Goal: Information Seeking & Learning: Check status

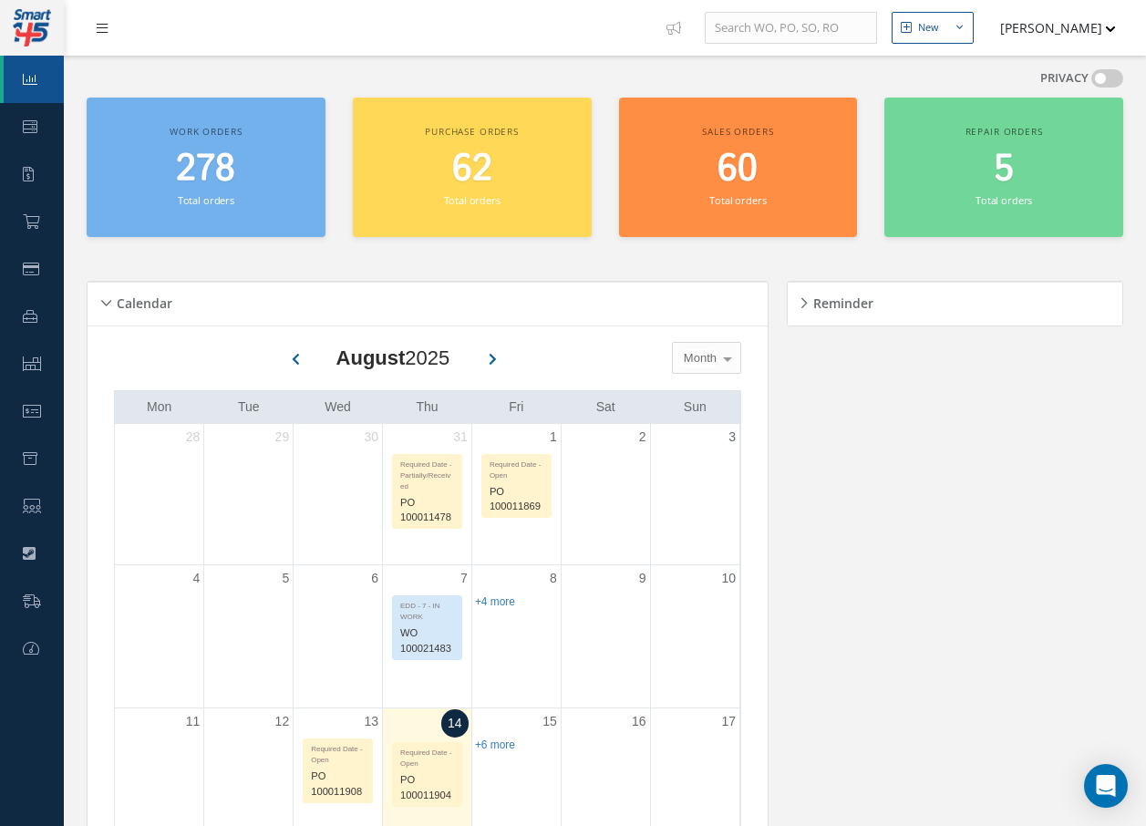
click at [109, 30] on link at bounding box center [106, 28] width 49 height 30
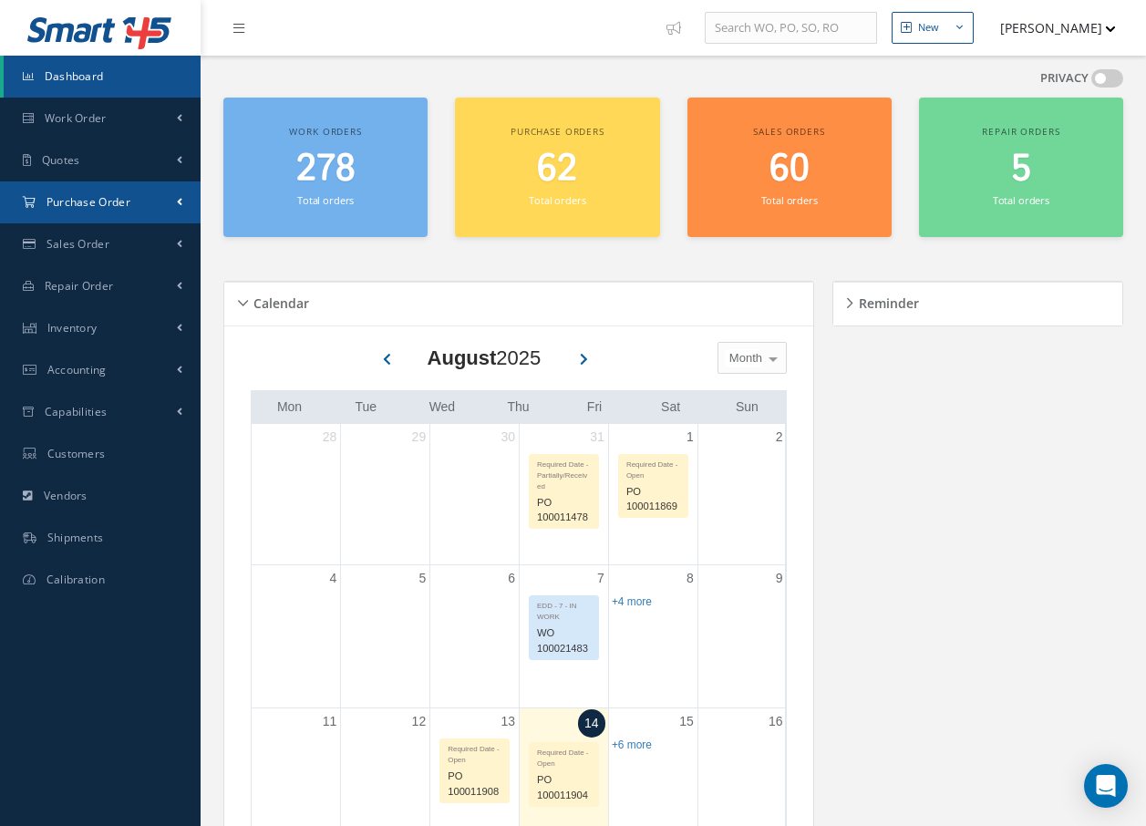
click at [91, 198] on span "Purchase Order" at bounding box center [89, 202] width 84 height 16
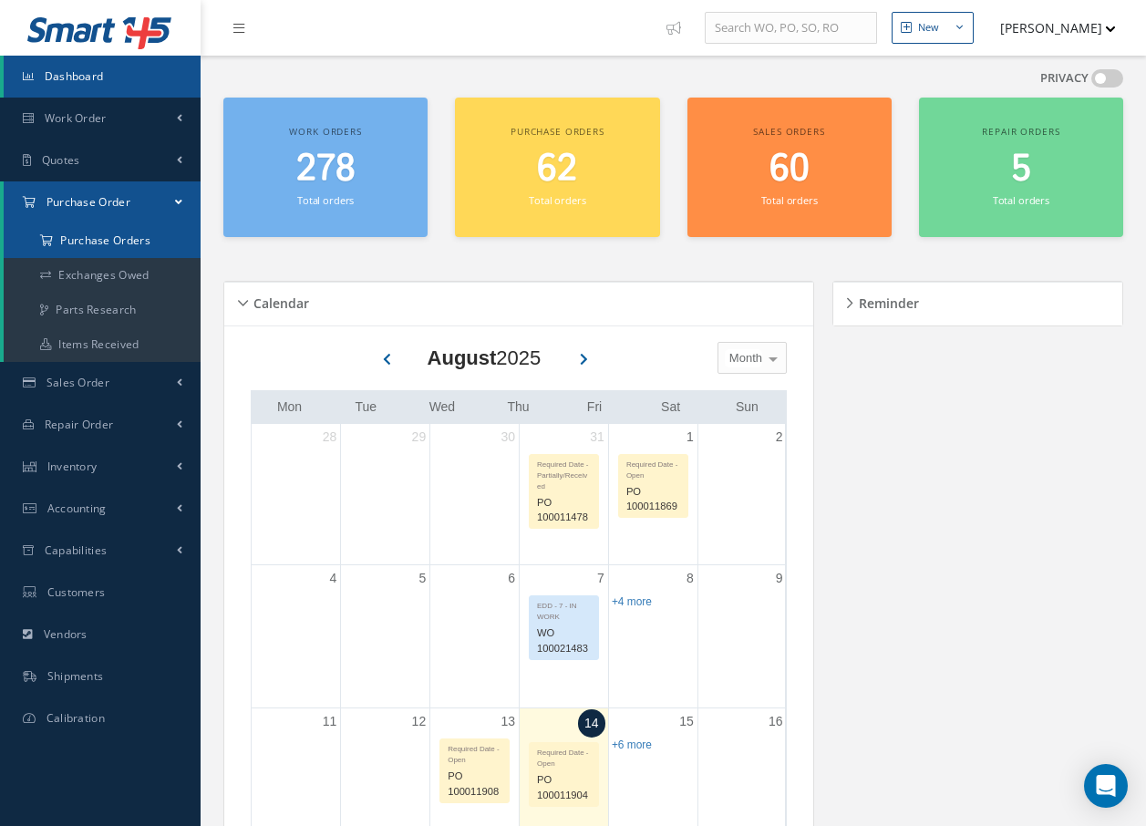
click at [107, 243] on a=1&status_id=2&status_id=3&status_id=5&collapsedFilters"] "Purchase Orders" at bounding box center [102, 240] width 197 height 35
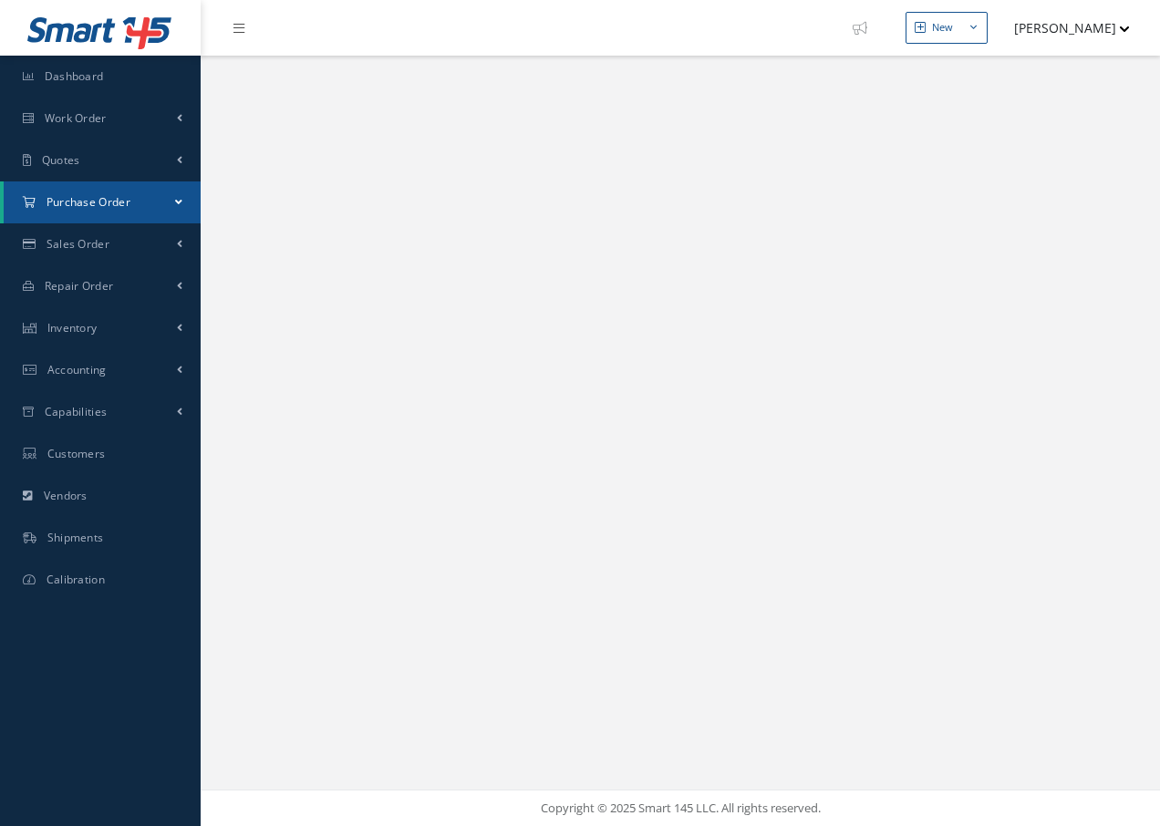
select select "25"
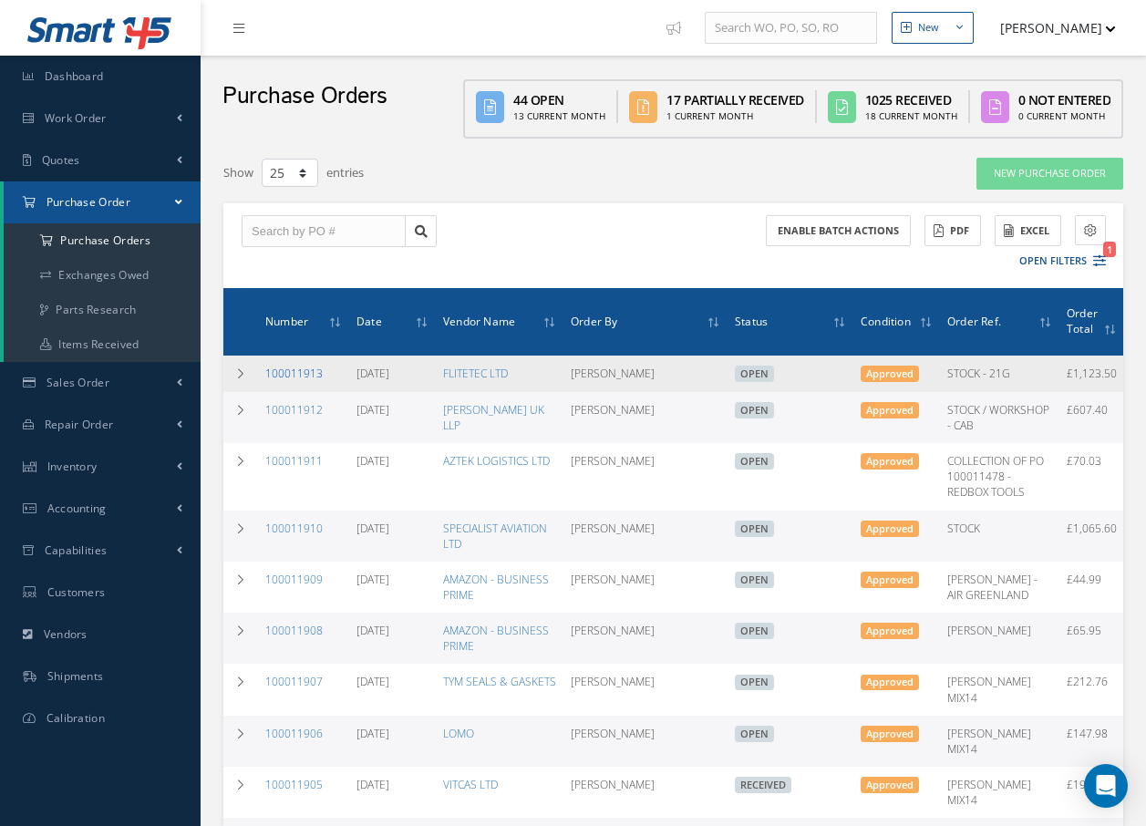
click at [273, 376] on link "100011913" at bounding box center [293, 374] width 57 height 16
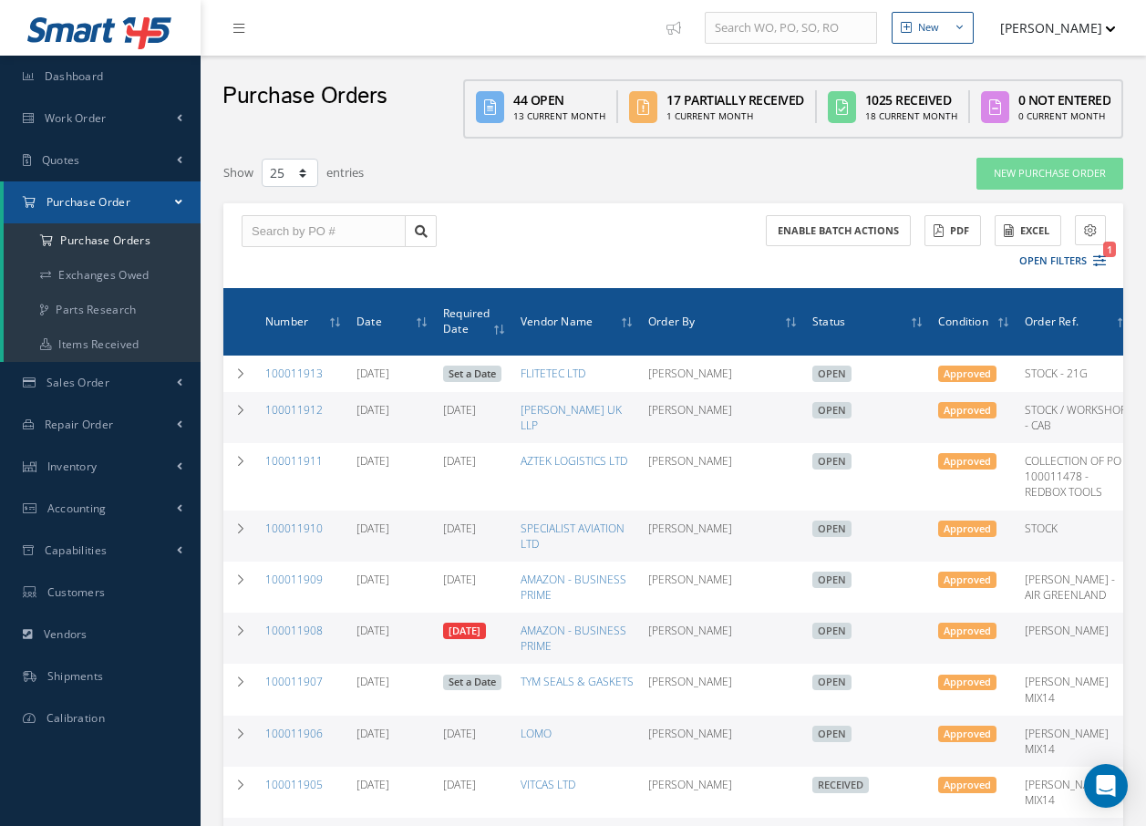
select select "25"
click at [294, 411] on link "100011912" at bounding box center [293, 410] width 57 height 16
select select "25"
click at [301, 536] on link "100011910" at bounding box center [293, 529] width 57 height 16
select select "25"
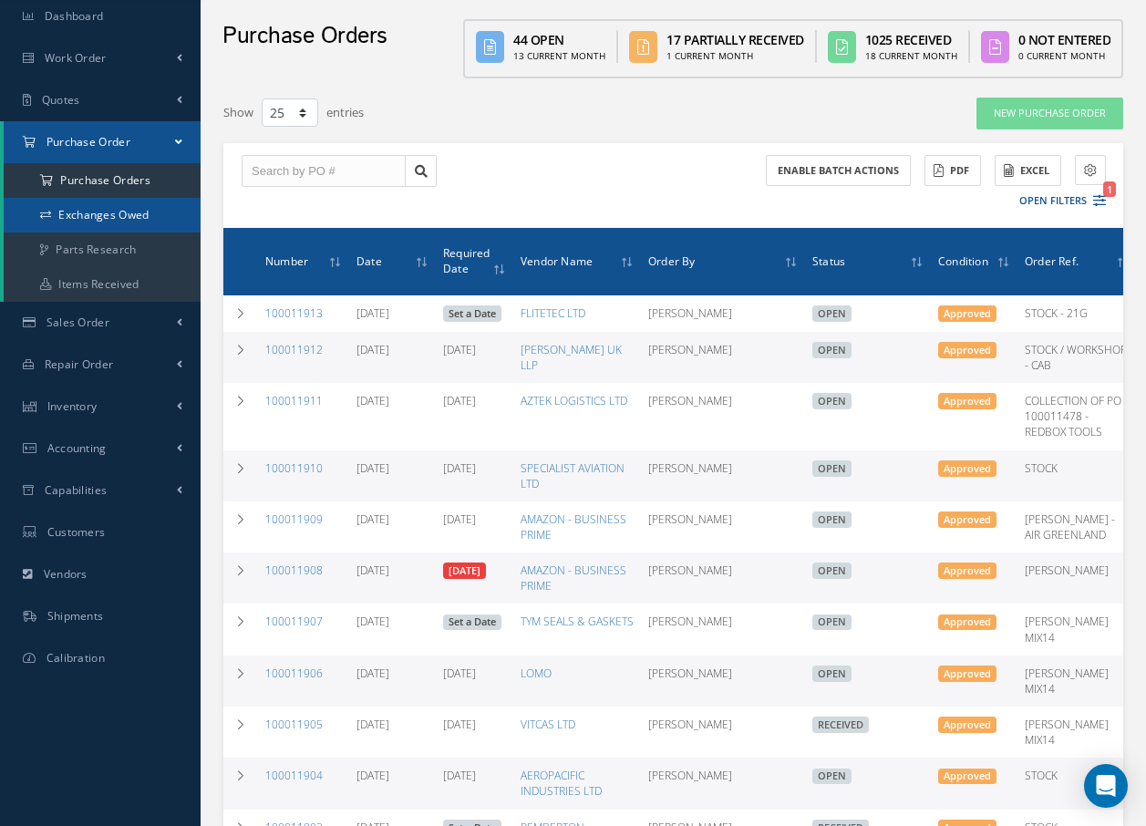
scroll to position [91, 0]
